Goal: Information Seeking & Learning: Learn about a topic

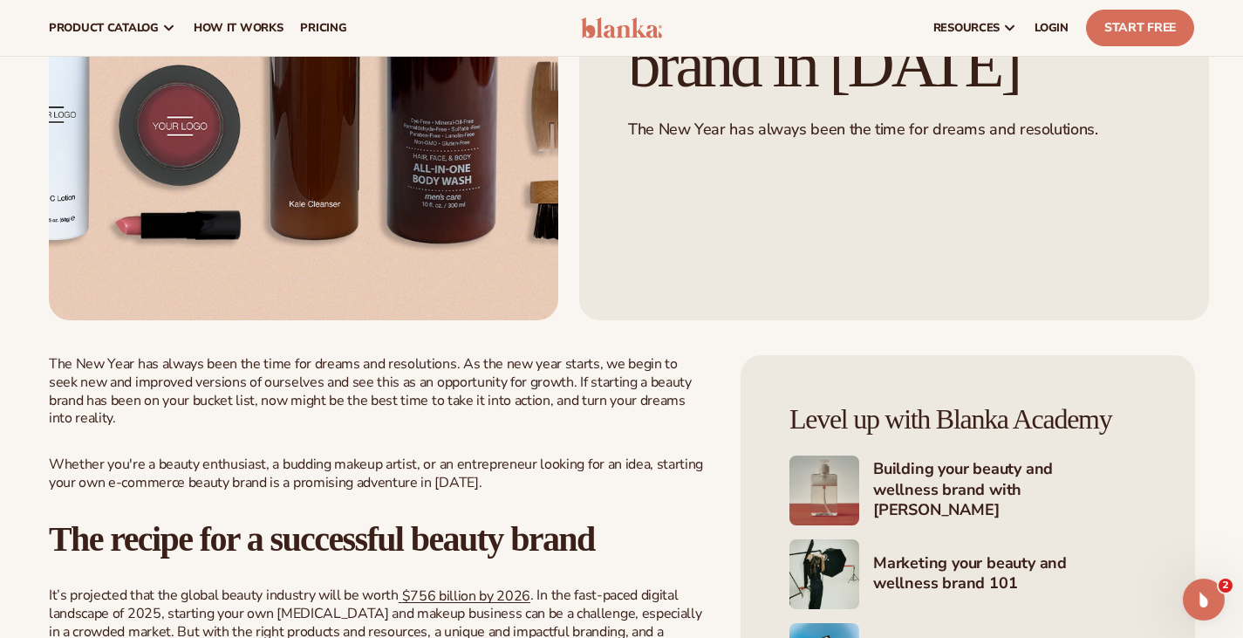
scroll to position [349, 0]
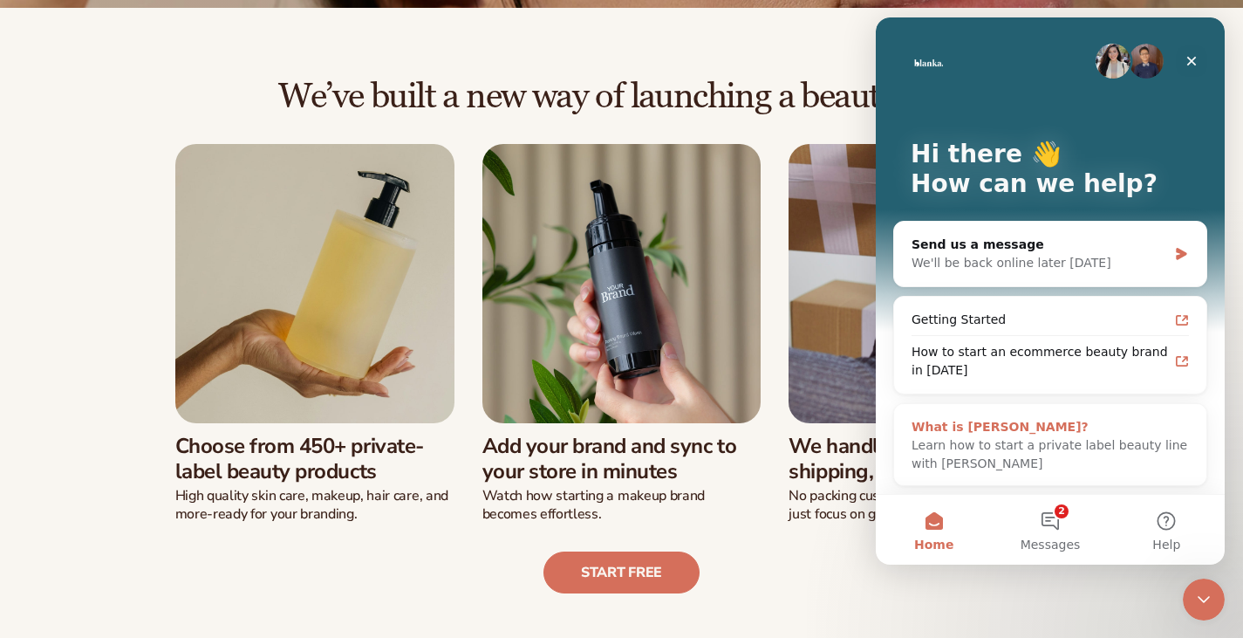
scroll to position [3, 0]
click at [1043, 449] on span "Learn how to start a private label beauty line with Blanka" at bounding box center [1050, 453] width 276 height 32
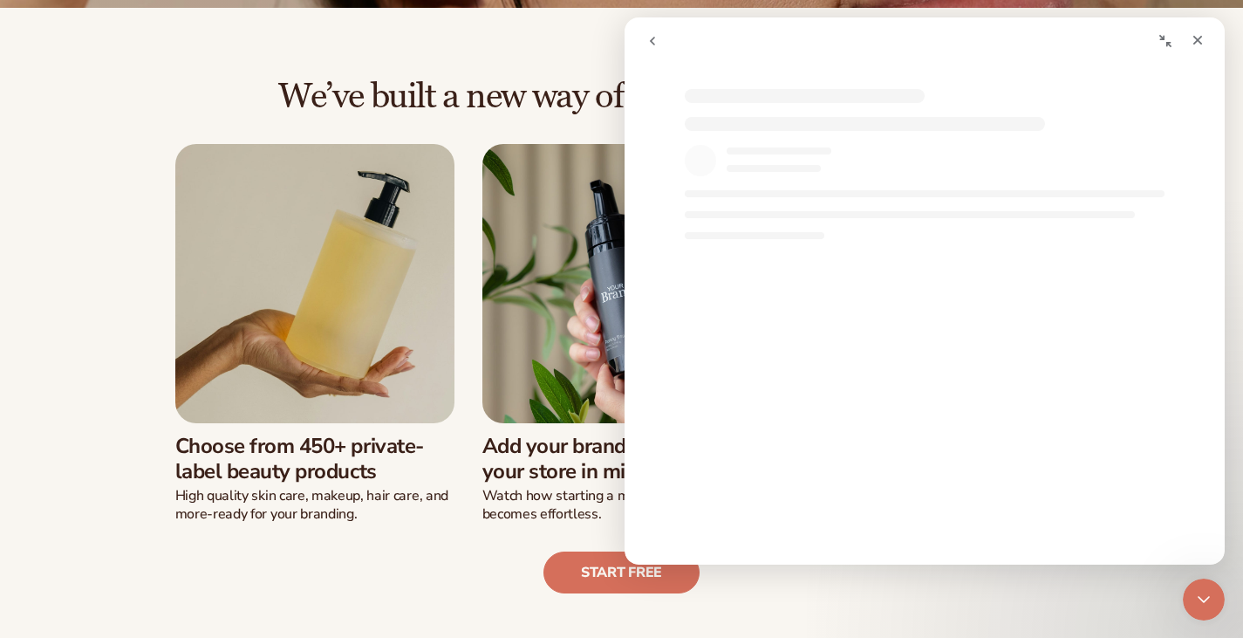
scroll to position [0, 0]
click at [656, 42] on icon "go back" at bounding box center [653, 41] width 14 height 14
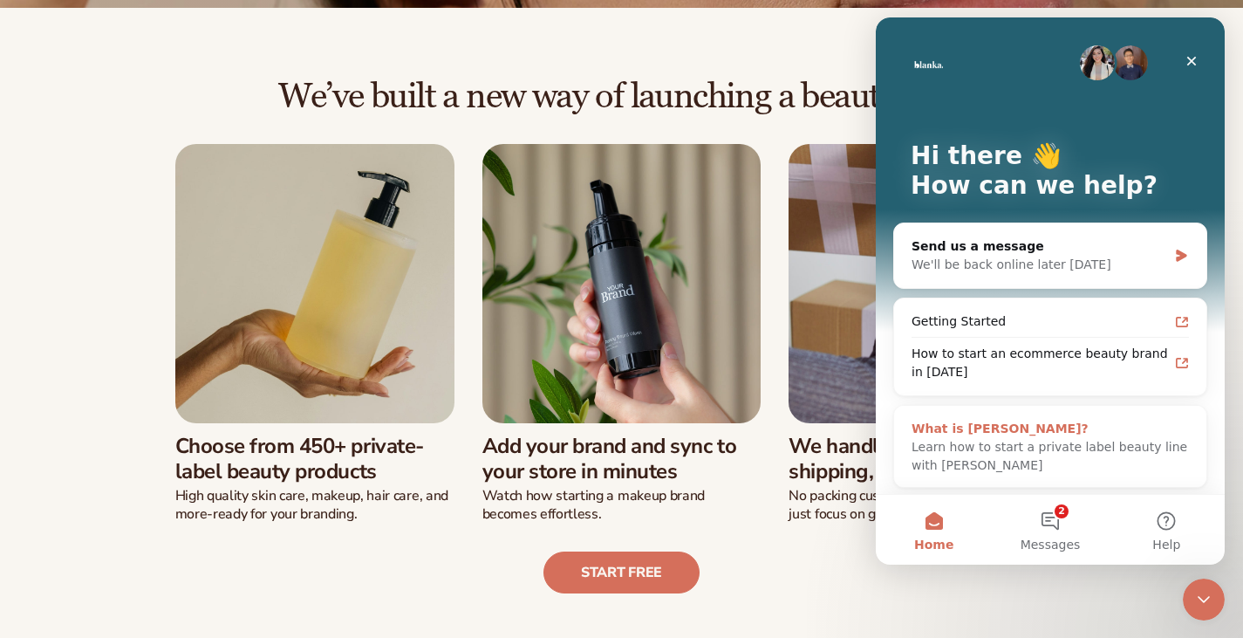
scroll to position [3, 0]
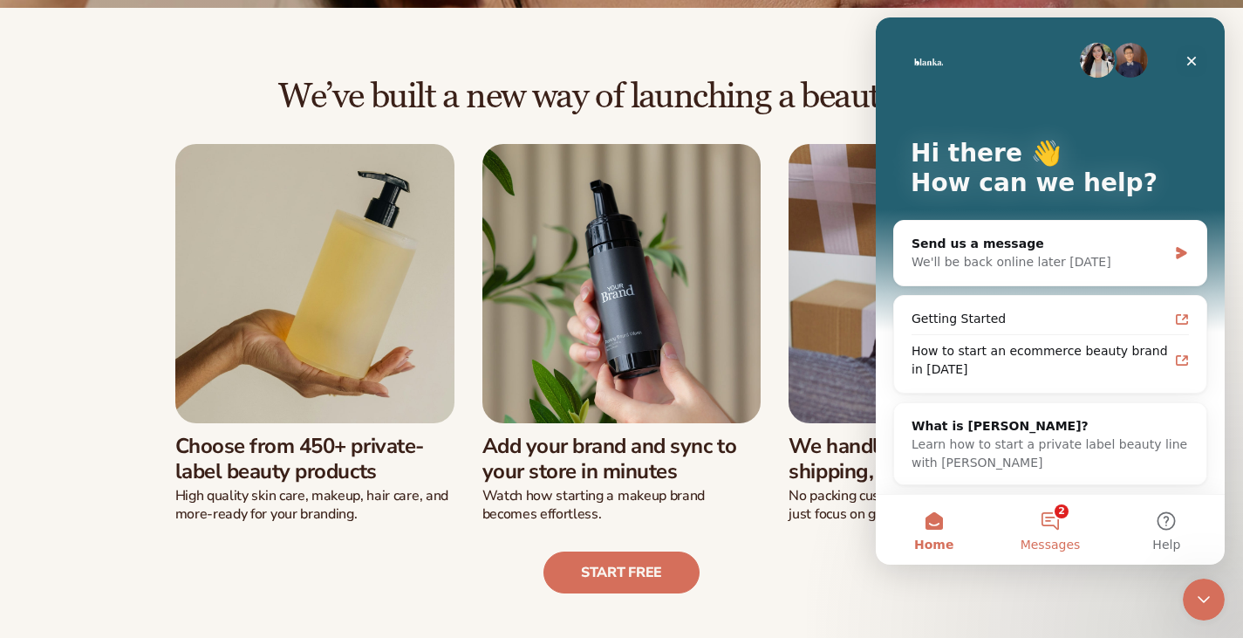
click at [1049, 521] on button "2 Messages" at bounding box center [1050, 530] width 116 height 70
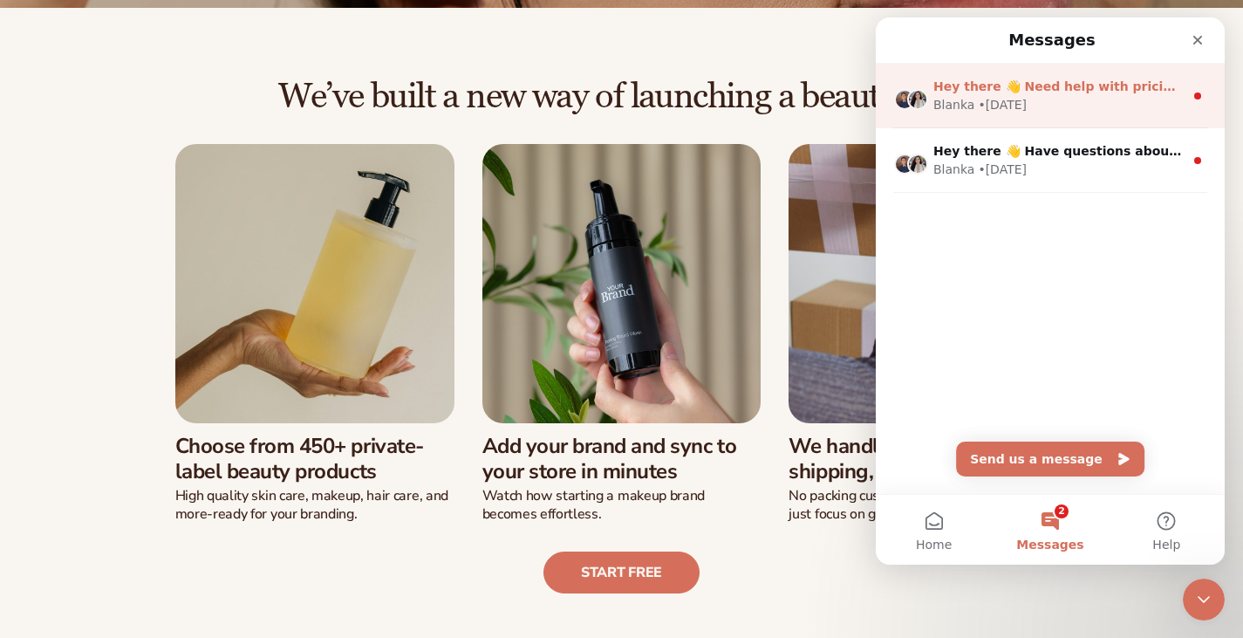
click at [1032, 92] on span "Hey there 👋 Need help with pricing? Talk to our team or search for helpful arti…" at bounding box center [1222, 86] width 576 height 14
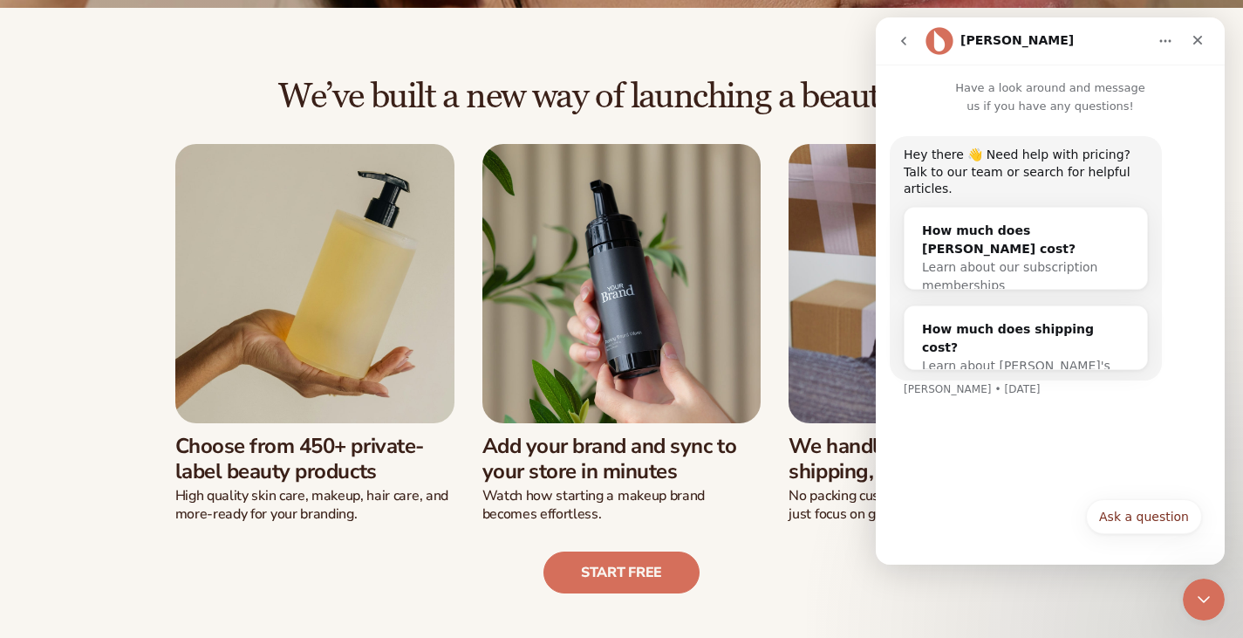
click at [905, 45] on icon "go back" at bounding box center [903, 41] width 5 height 9
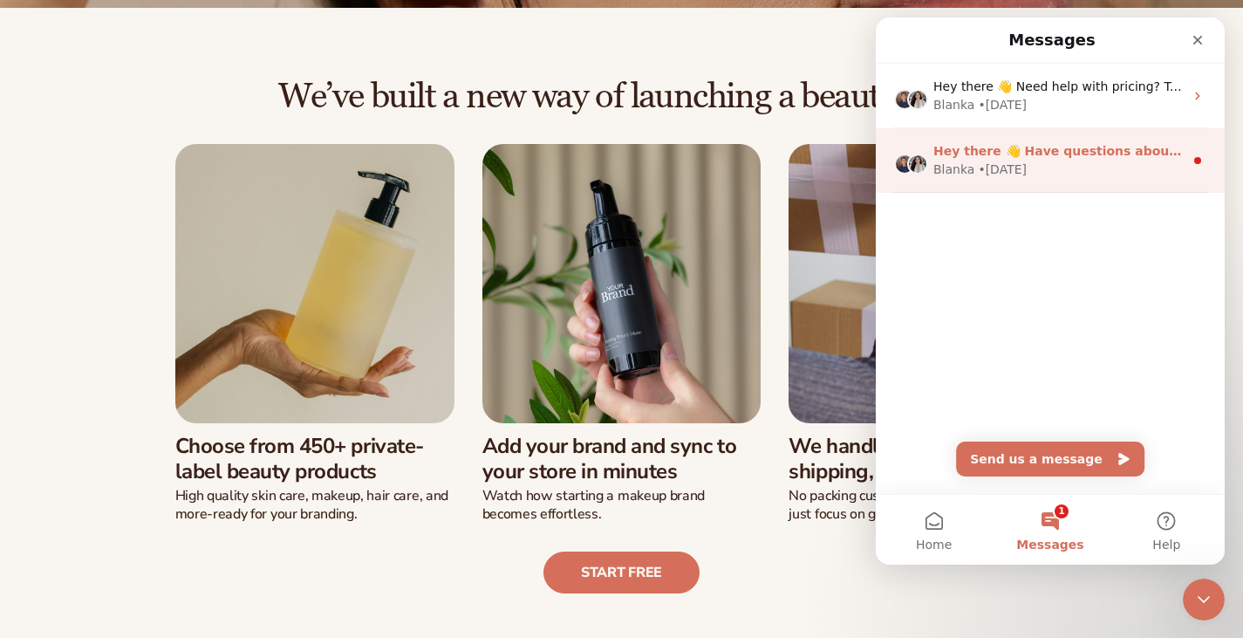
click at [1054, 172] on div "Blanka • 3d ago" at bounding box center [1059, 170] width 250 height 18
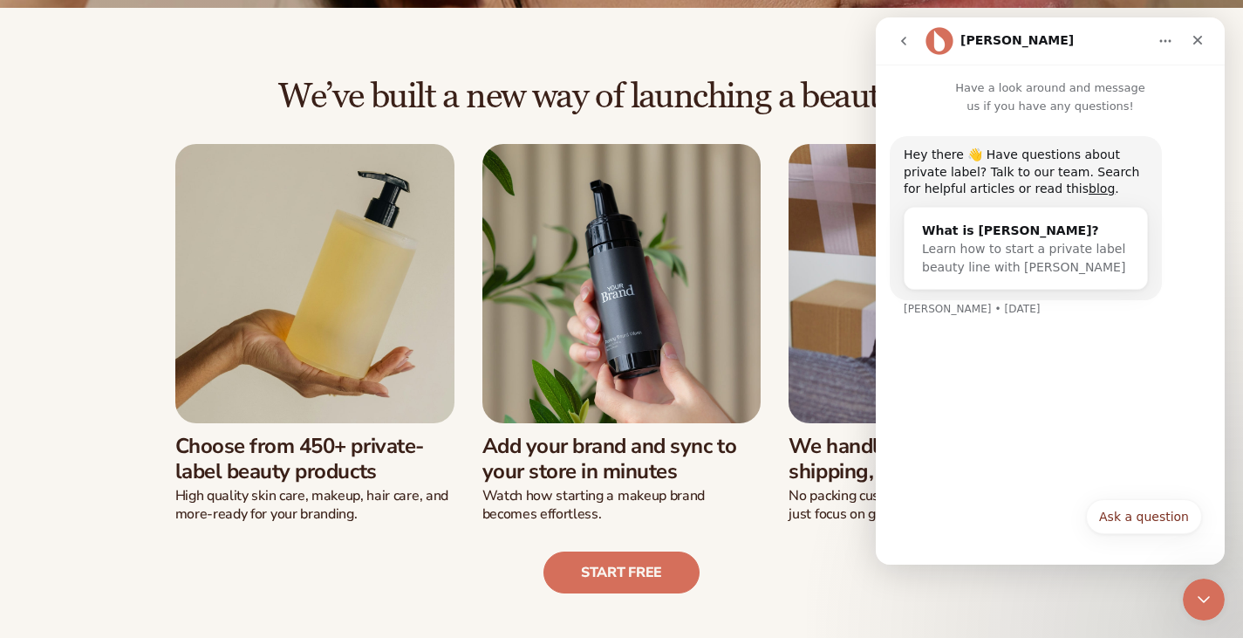
click at [899, 44] on icon "go back" at bounding box center [904, 41] width 14 height 14
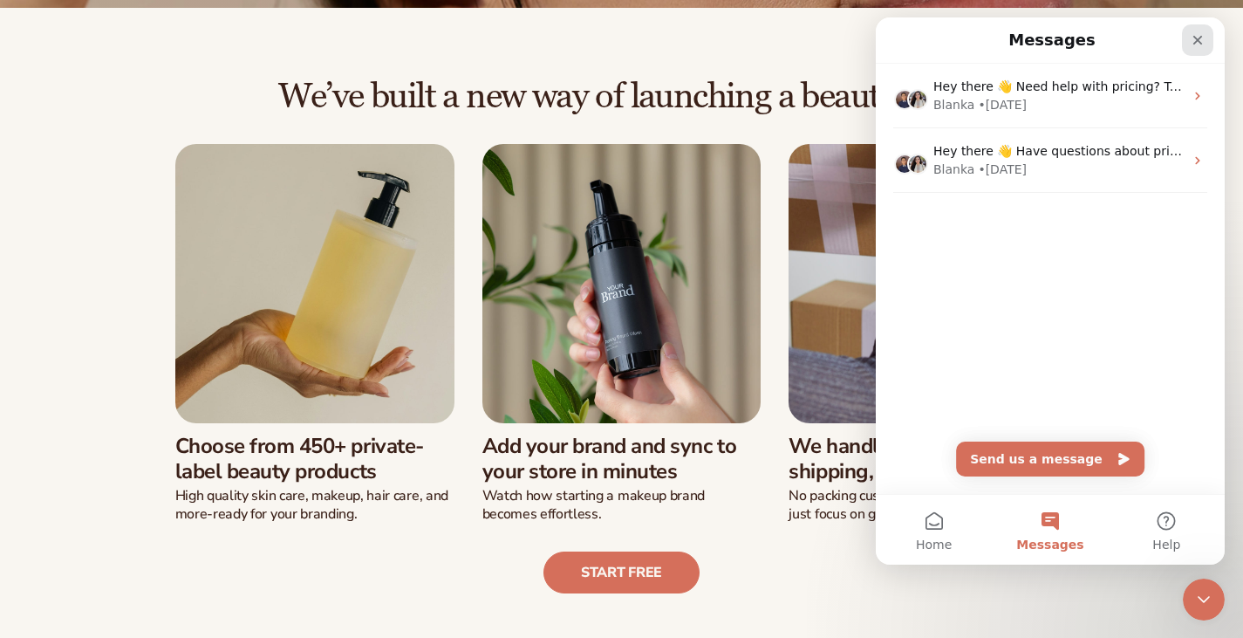
click at [1201, 49] on div "Close" at bounding box center [1197, 39] width 31 height 31
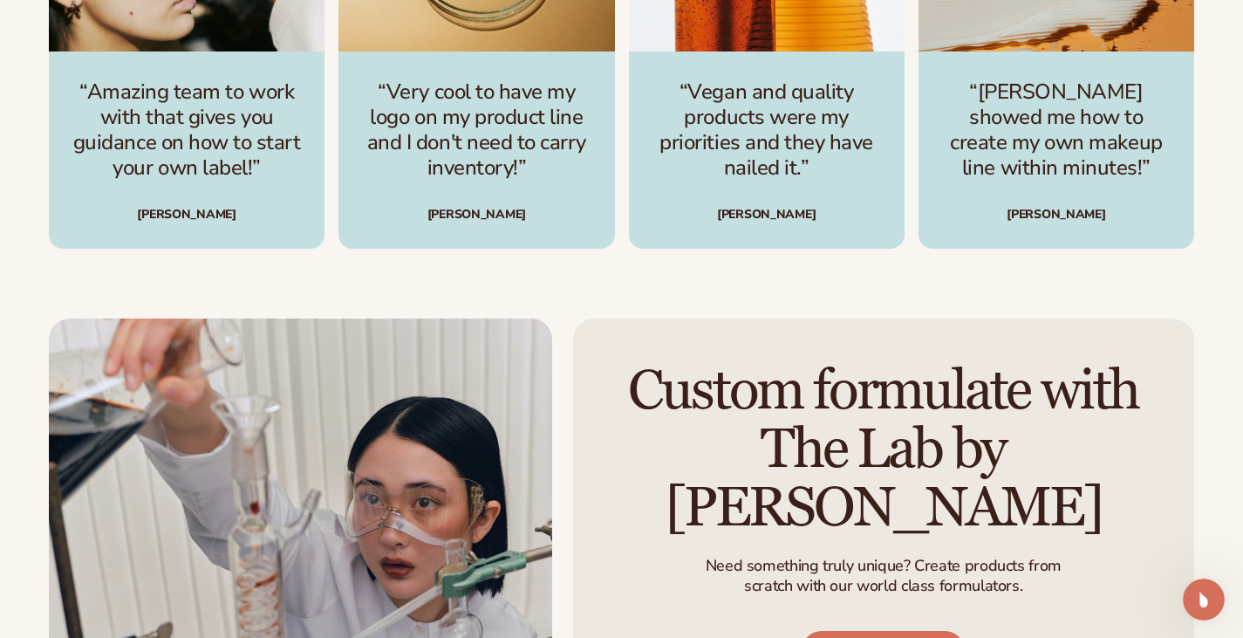
scroll to position [2792, 0]
